Goal: Information Seeking & Learning: Learn about a topic

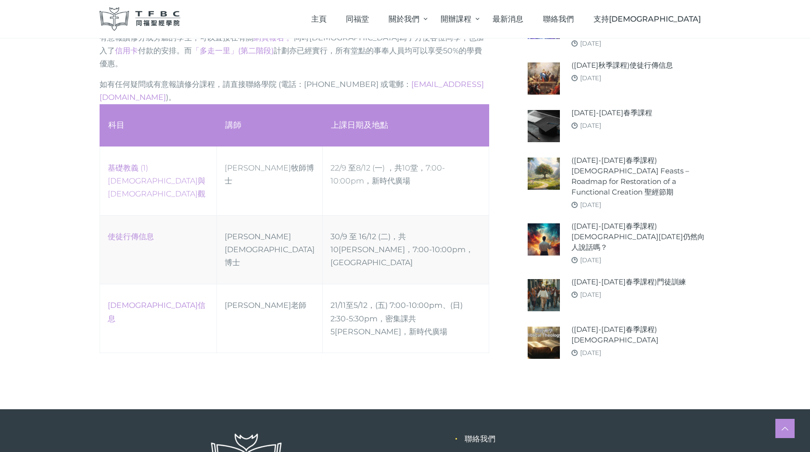
scroll to position [524, 0]
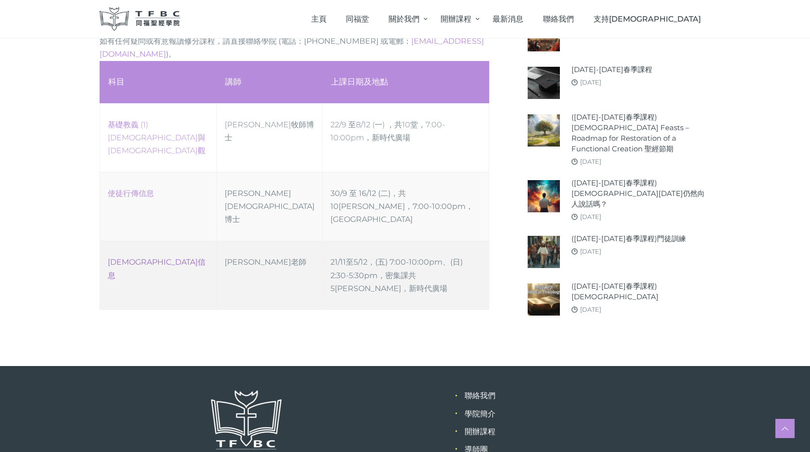
click at [125, 258] on link "傳道書信息" at bounding box center [157, 269] width 98 height 22
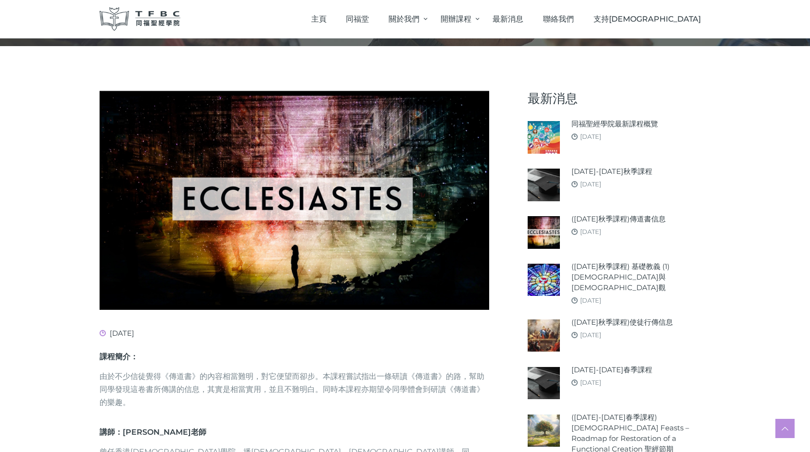
scroll to position [90, 0]
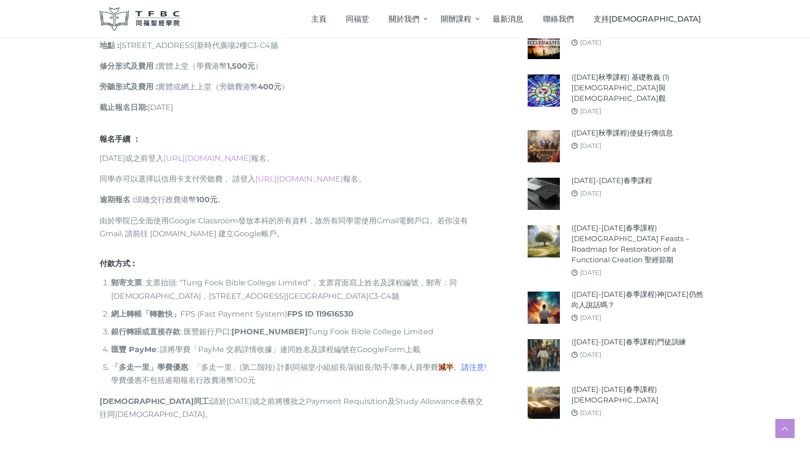
scroll to position [619, 0]
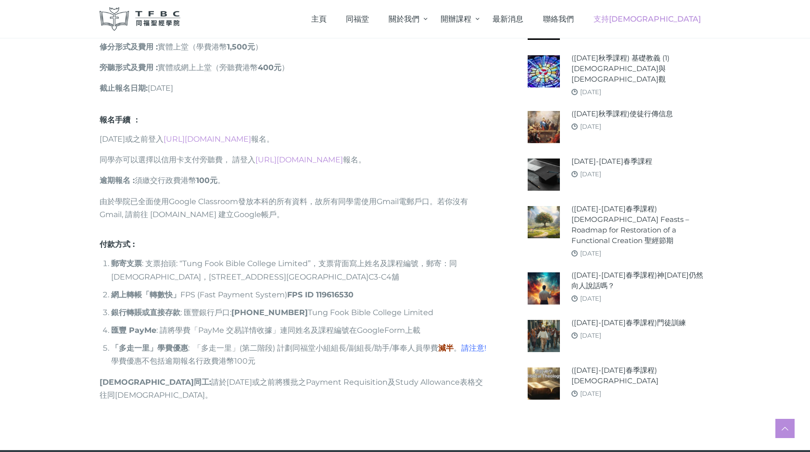
click at [681, 15] on span "支持[DEMOGRAPHIC_DATA]" at bounding box center [646, 18] width 107 height 9
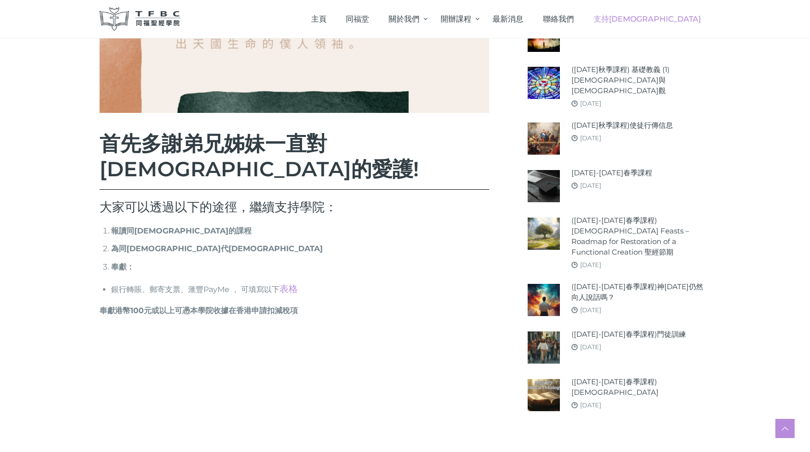
scroll to position [337, 0]
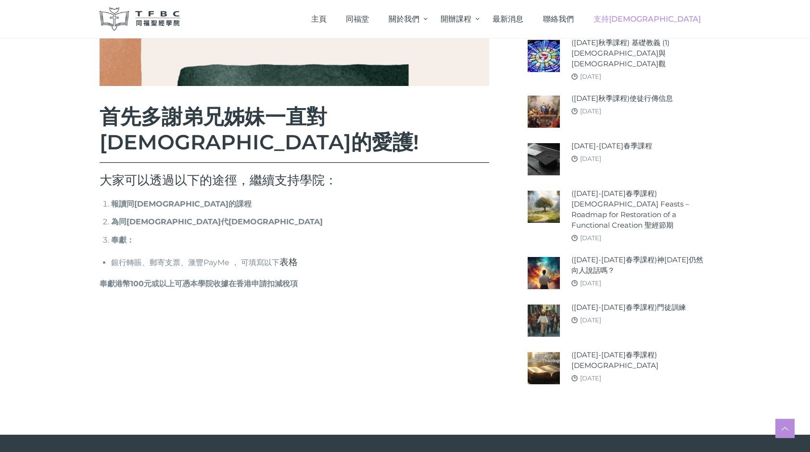
click at [295, 256] on link "表格" at bounding box center [288, 262] width 18 height 12
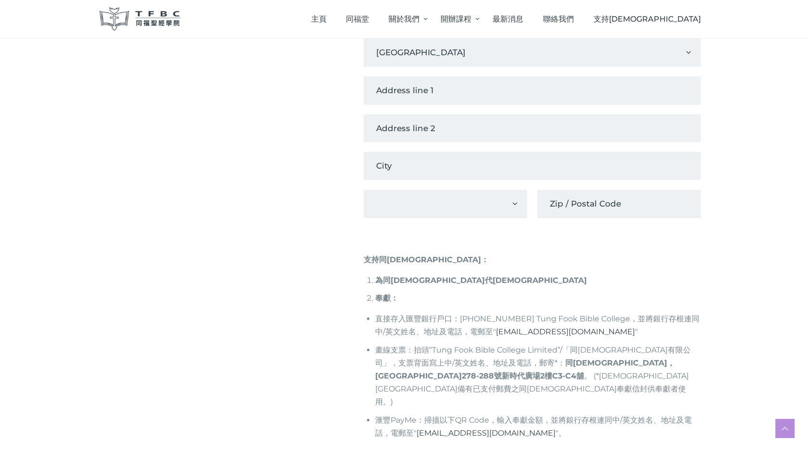
scroll to position [529, 0]
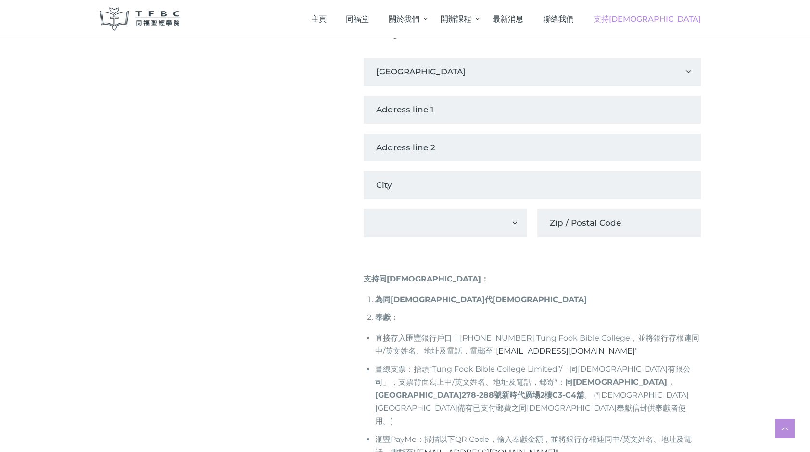
click at [676, 23] on span "支持[DEMOGRAPHIC_DATA]" at bounding box center [646, 18] width 107 height 9
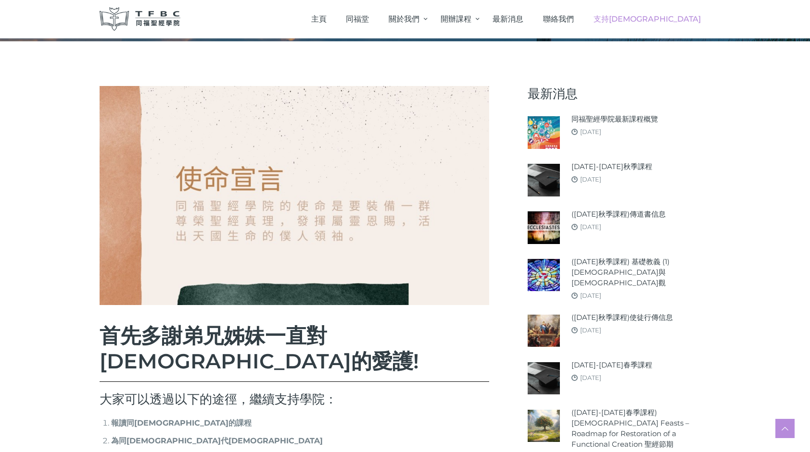
scroll to position [96, 0]
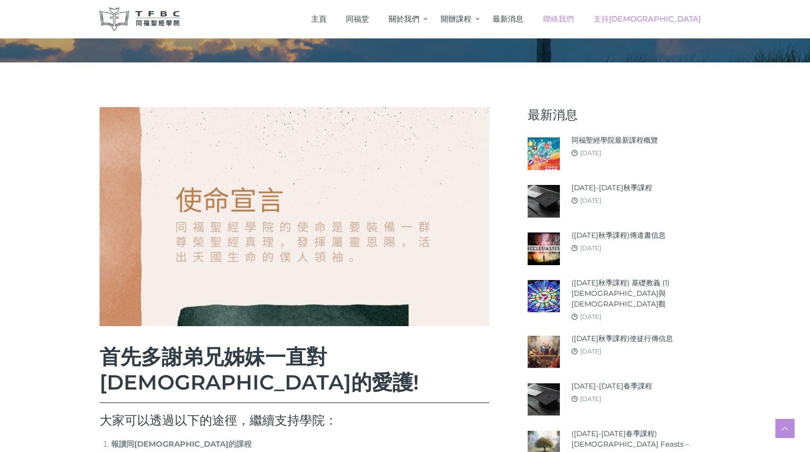
click at [574, 21] on span "聯絡我們" at bounding box center [558, 18] width 31 height 9
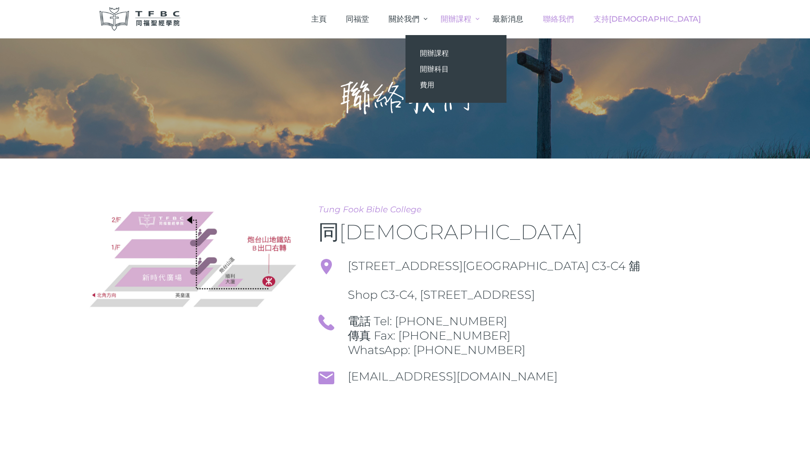
click at [677, 19] on span "支持[DEMOGRAPHIC_DATA]" at bounding box center [646, 18] width 107 height 9
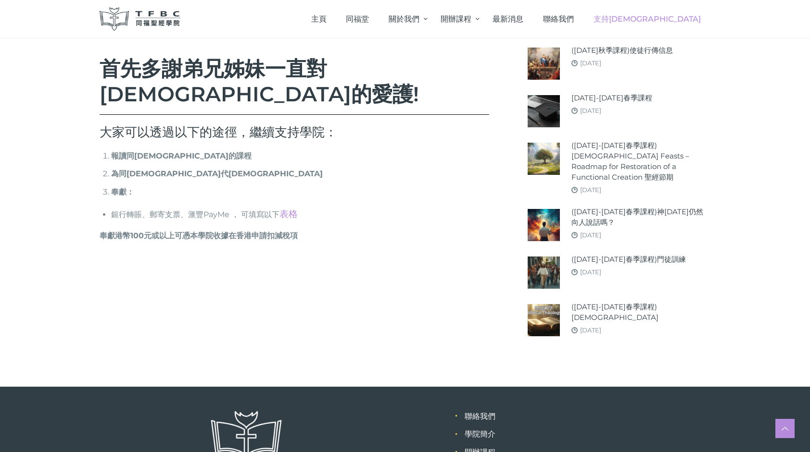
scroll to position [465, 0]
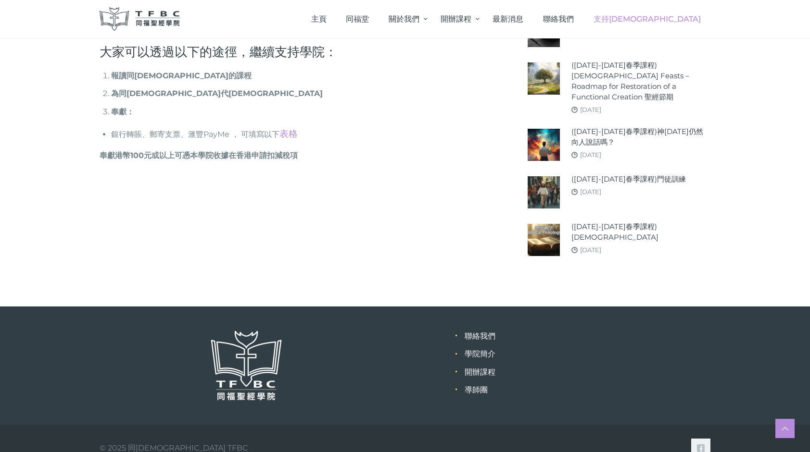
click at [291, 128] on link "表格" at bounding box center [288, 134] width 18 height 12
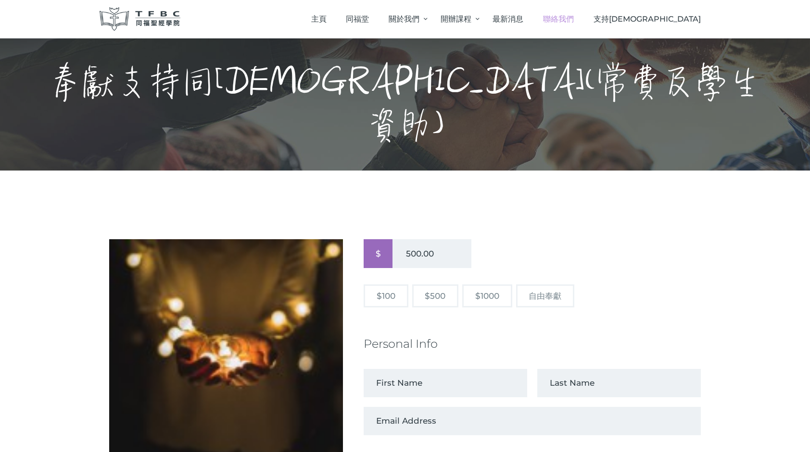
click at [574, 18] on span "聯絡我們" at bounding box center [558, 18] width 31 height 9
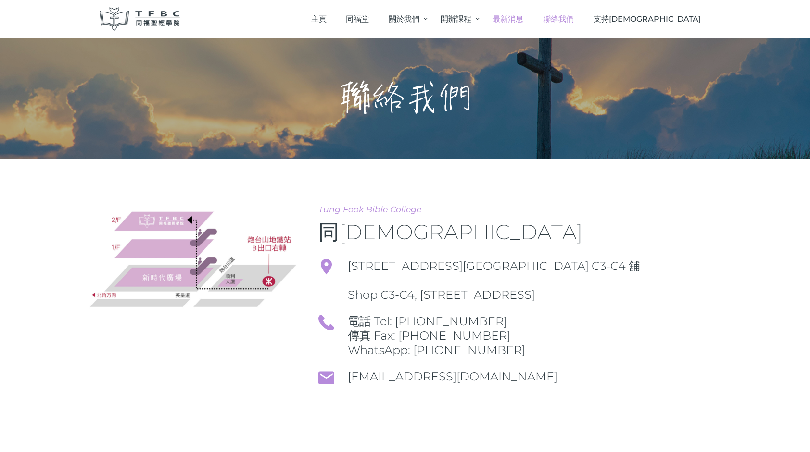
click at [533, 25] on link "最新消息" at bounding box center [508, 19] width 50 height 28
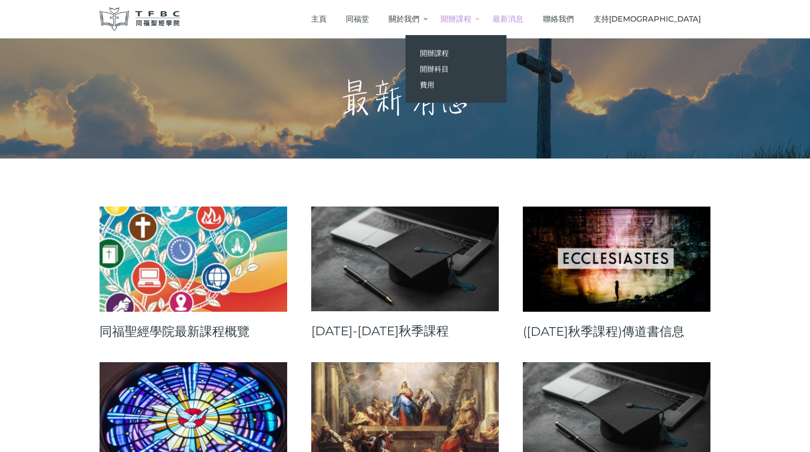
click at [471, 22] on span "開辦課程" at bounding box center [455, 18] width 31 height 9
click at [449, 70] on span "開辦科目" at bounding box center [434, 68] width 29 height 9
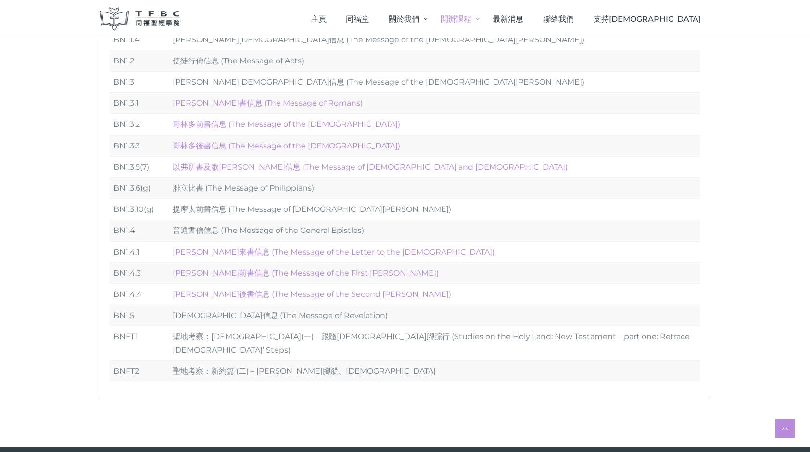
scroll to position [673, 0]
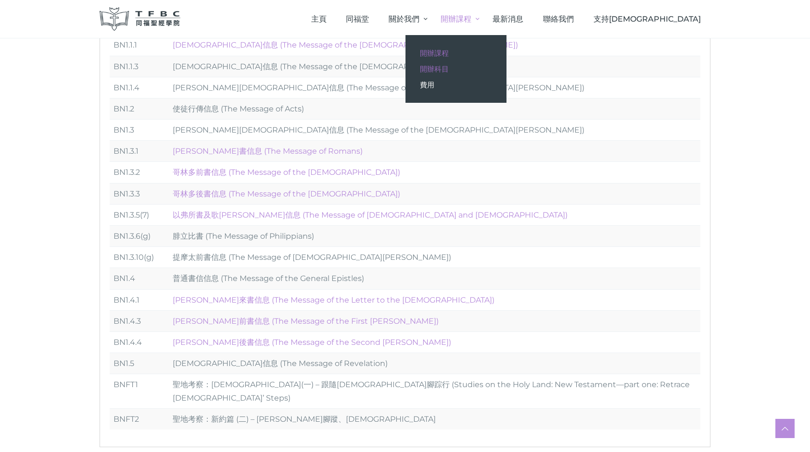
click at [449, 54] on span "開辦課程" at bounding box center [434, 53] width 29 height 9
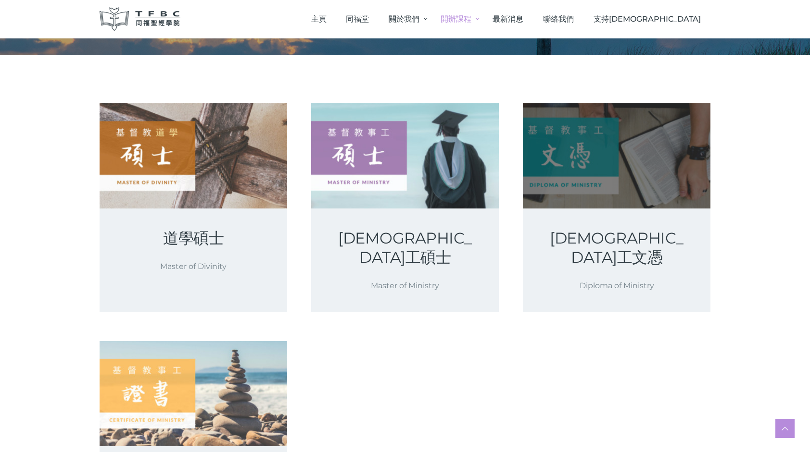
scroll to position [144, 0]
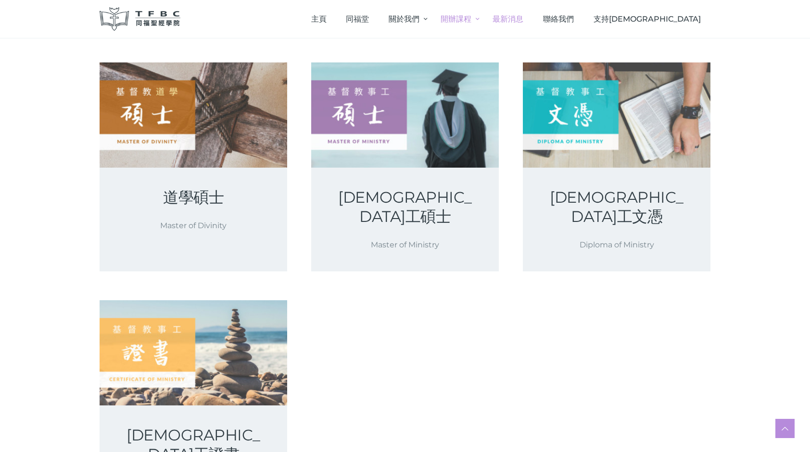
click at [533, 13] on link "最新消息" at bounding box center [508, 19] width 50 height 28
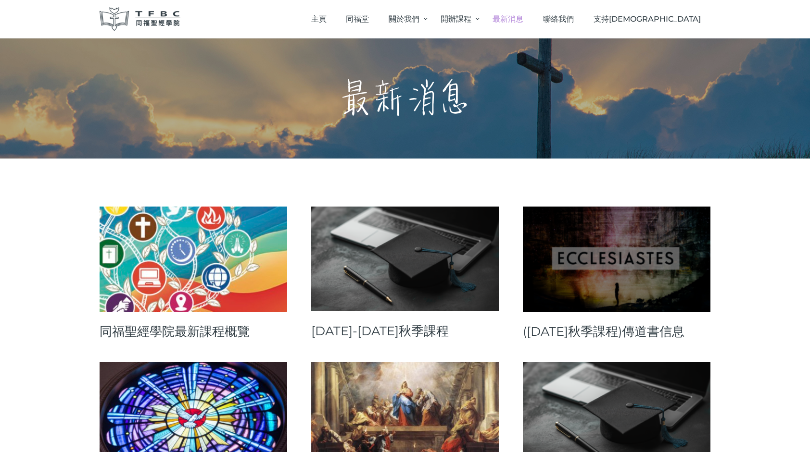
click at [606, 275] on link at bounding box center [617, 259] width 188 height 105
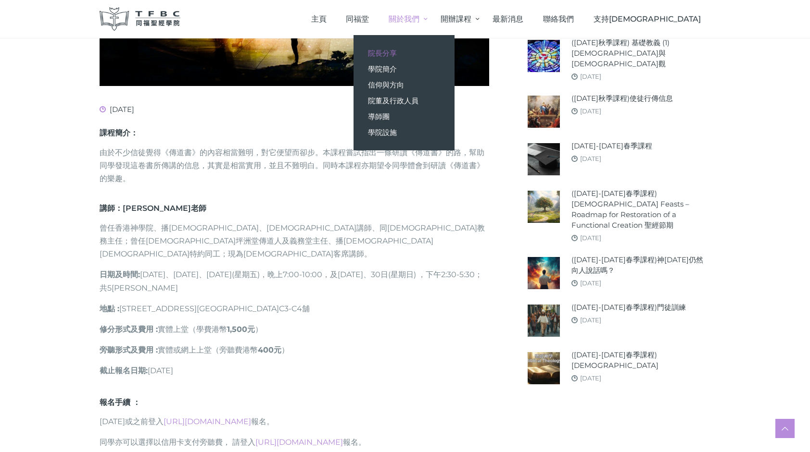
scroll to position [48, 0]
